Goal: Task Accomplishment & Management: Manage account settings

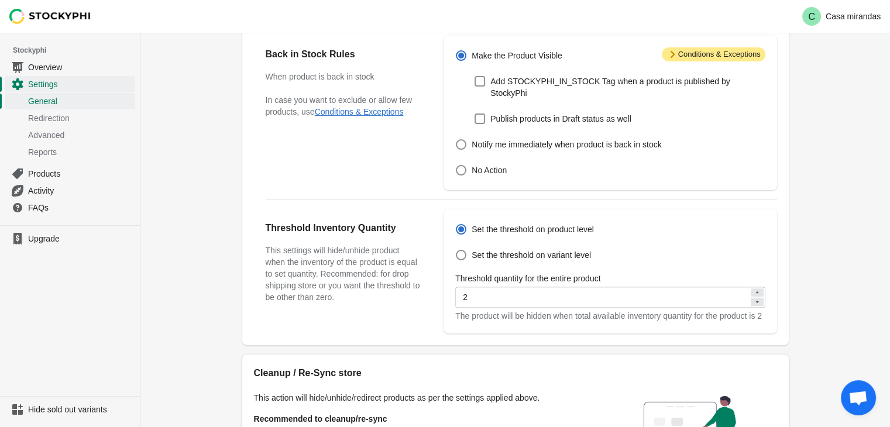
scroll to position [410, 0]
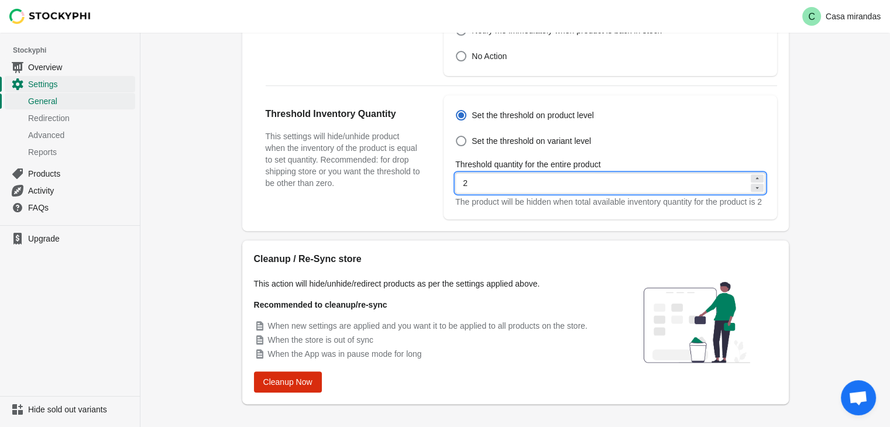
click at [508, 178] on input "2" at bounding box center [601, 183] width 293 height 21
type input "2"
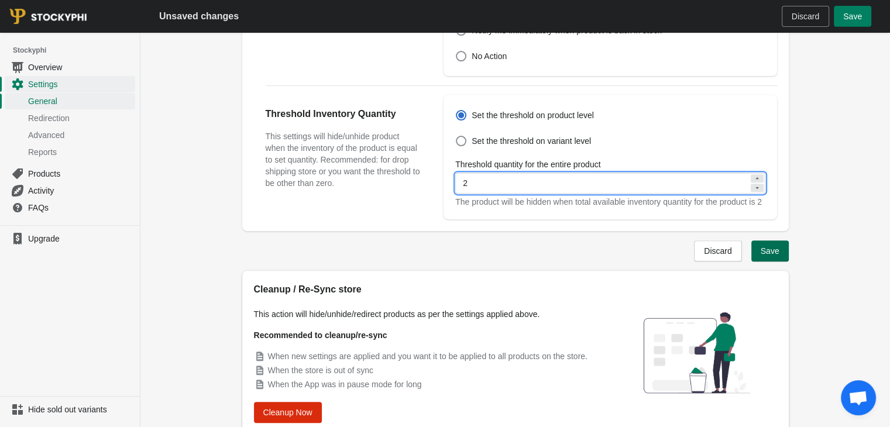
click at [756, 251] on button "Save" at bounding box center [770, 251] width 37 height 21
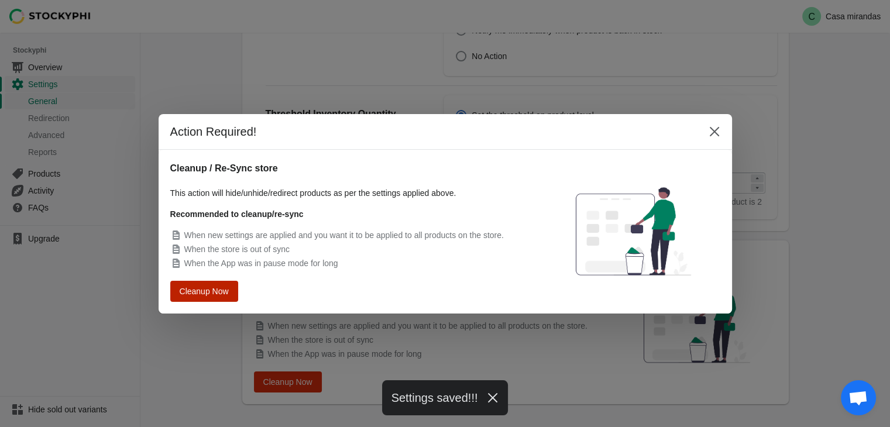
click at [217, 295] on span "Cleanup Now" at bounding box center [204, 291] width 44 height 8
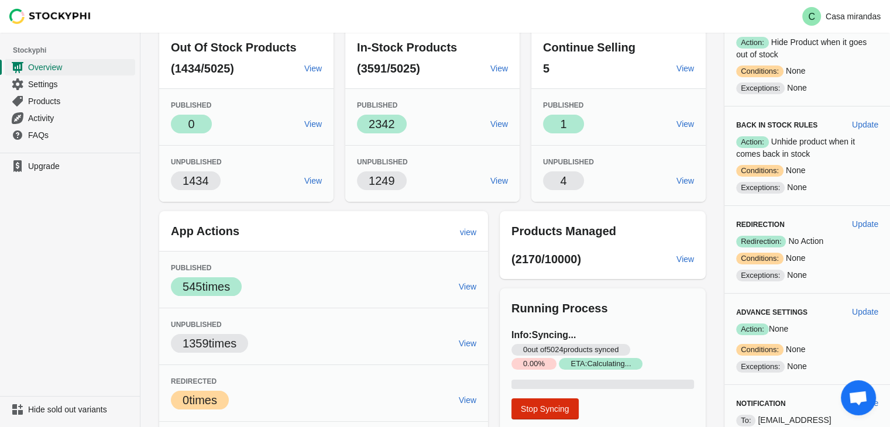
scroll to position [116, 0]
